Goal: Navigation & Orientation: Find specific page/section

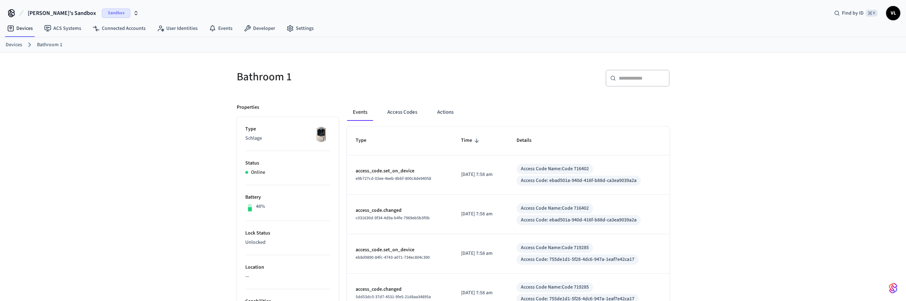
scroll to position [1, 0]
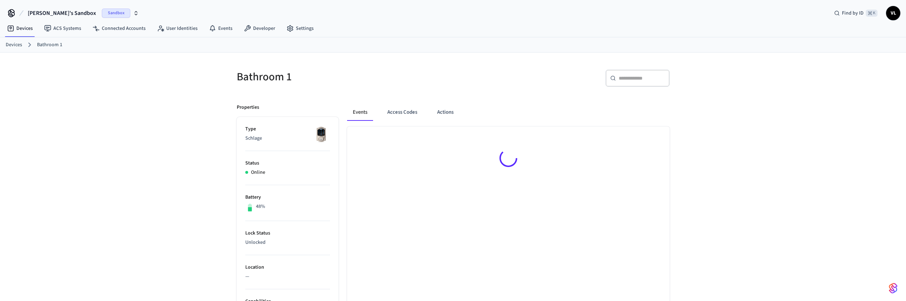
scroll to position [1, 0]
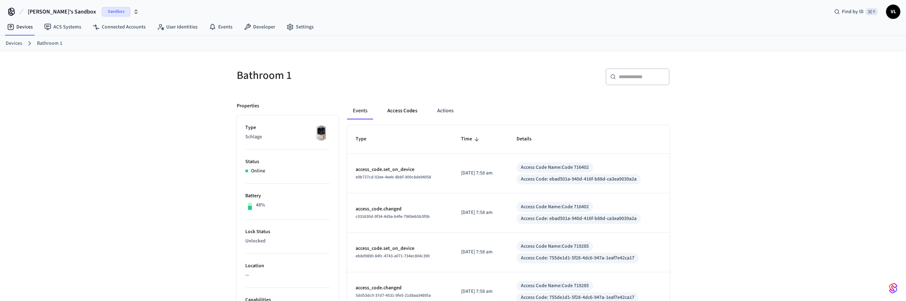
click at [386, 106] on button "Access Codes" at bounding box center [402, 111] width 41 height 17
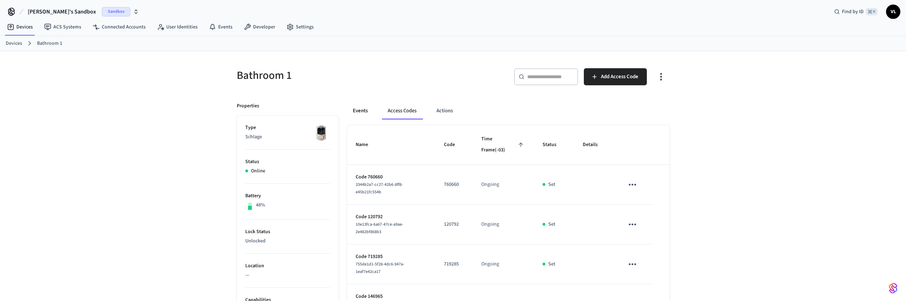
click at [360, 111] on button "Events" at bounding box center [360, 111] width 26 height 17
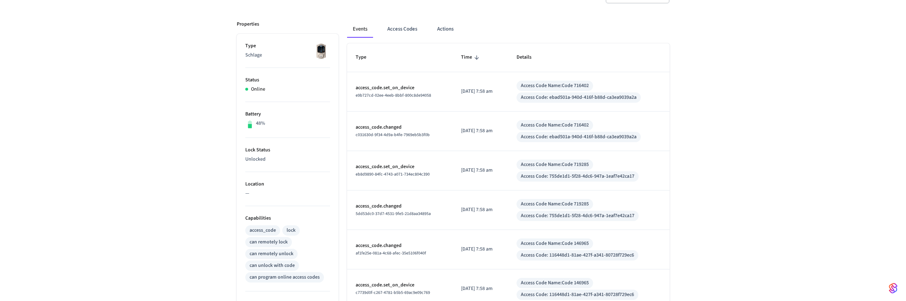
scroll to position [4, 0]
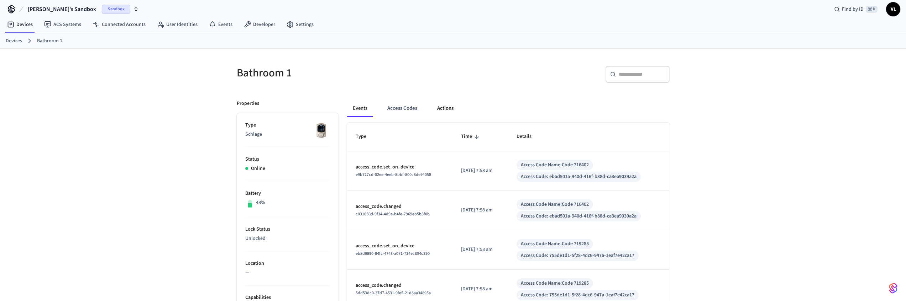
click at [439, 106] on button "Actions" at bounding box center [445, 108] width 28 height 17
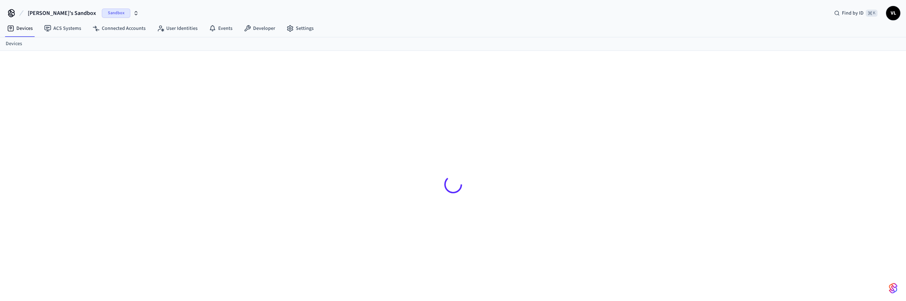
scroll to position [4, 0]
